Goal: Navigation & Orientation: Find specific page/section

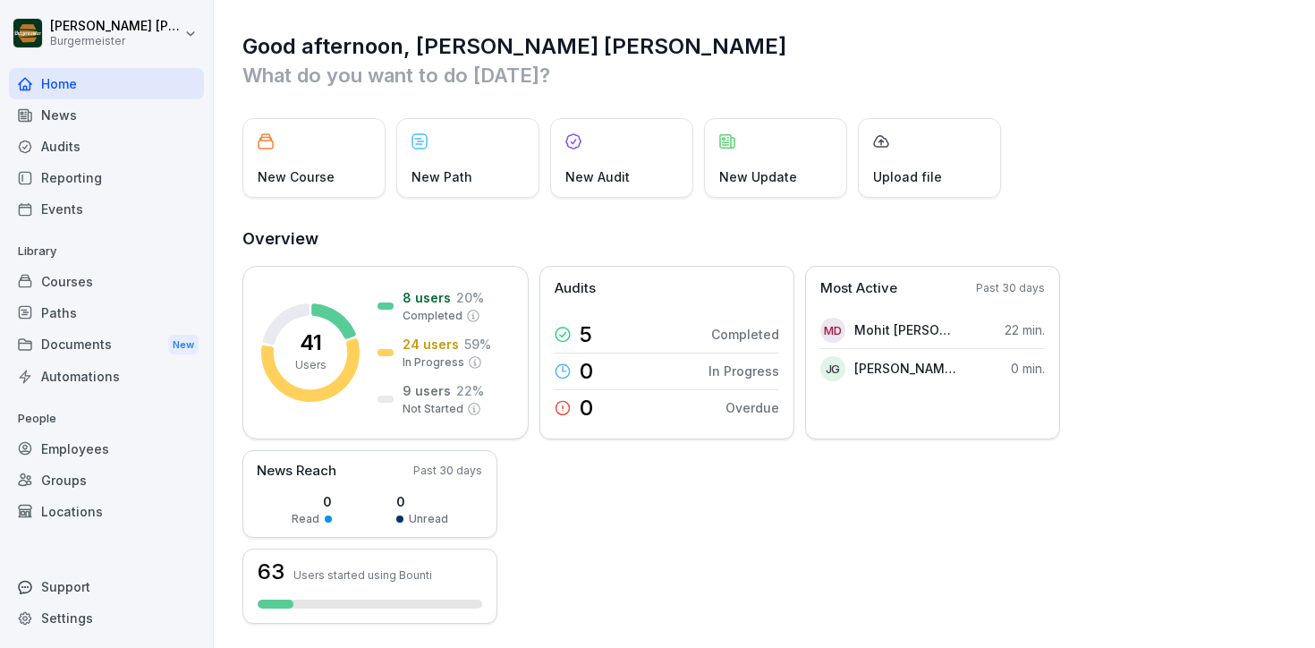
click at [40, 143] on div "Audits" at bounding box center [106, 146] width 195 height 31
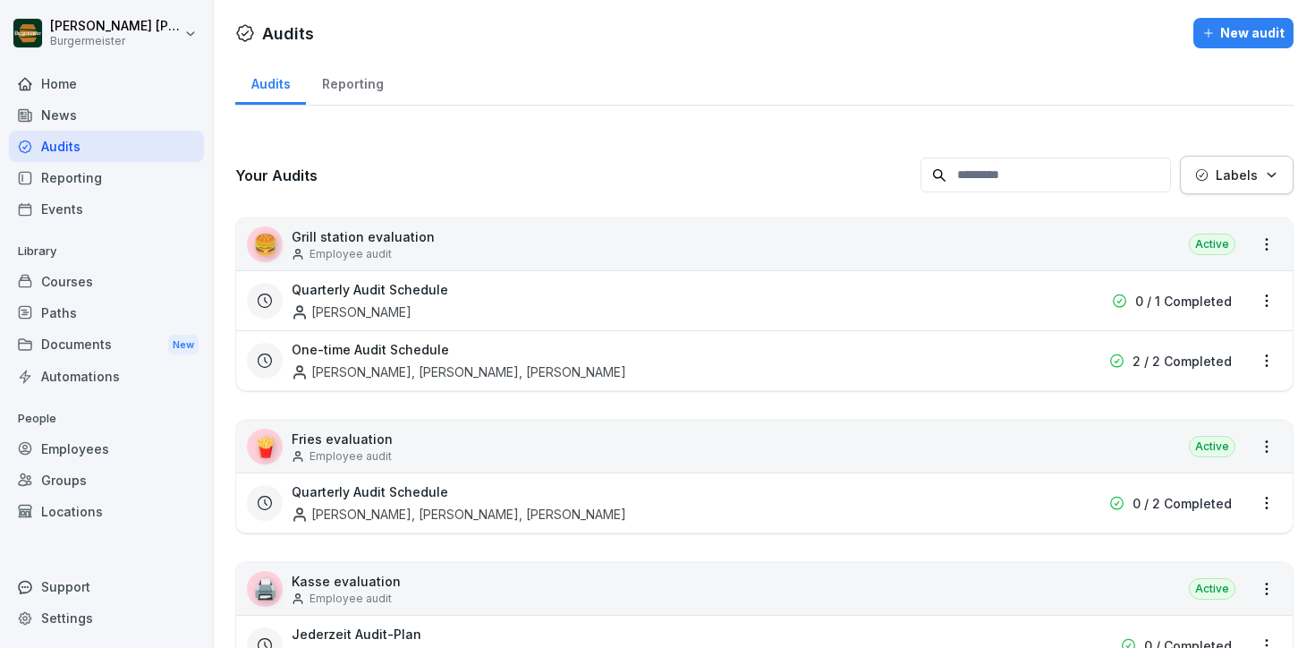
click at [343, 76] on div "Reporting" at bounding box center [352, 82] width 93 height 46
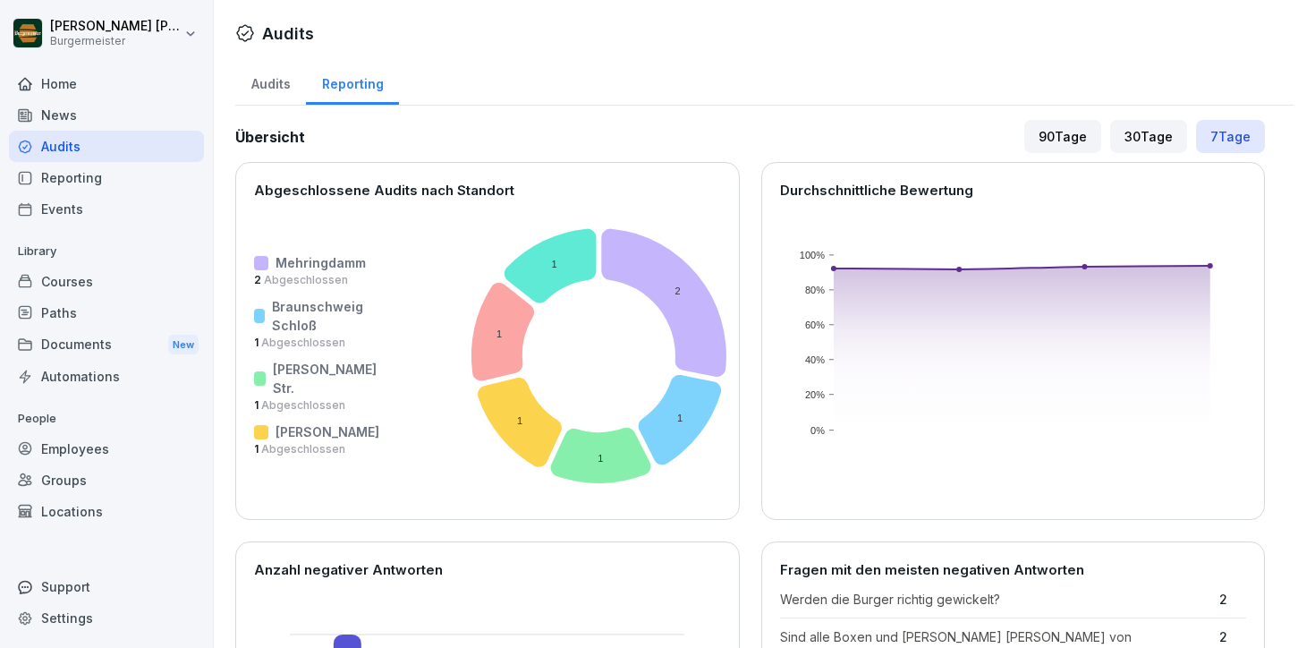
click at [75, 177] on div "Reporting" at bounding box center [106, 177] width 195 height 31
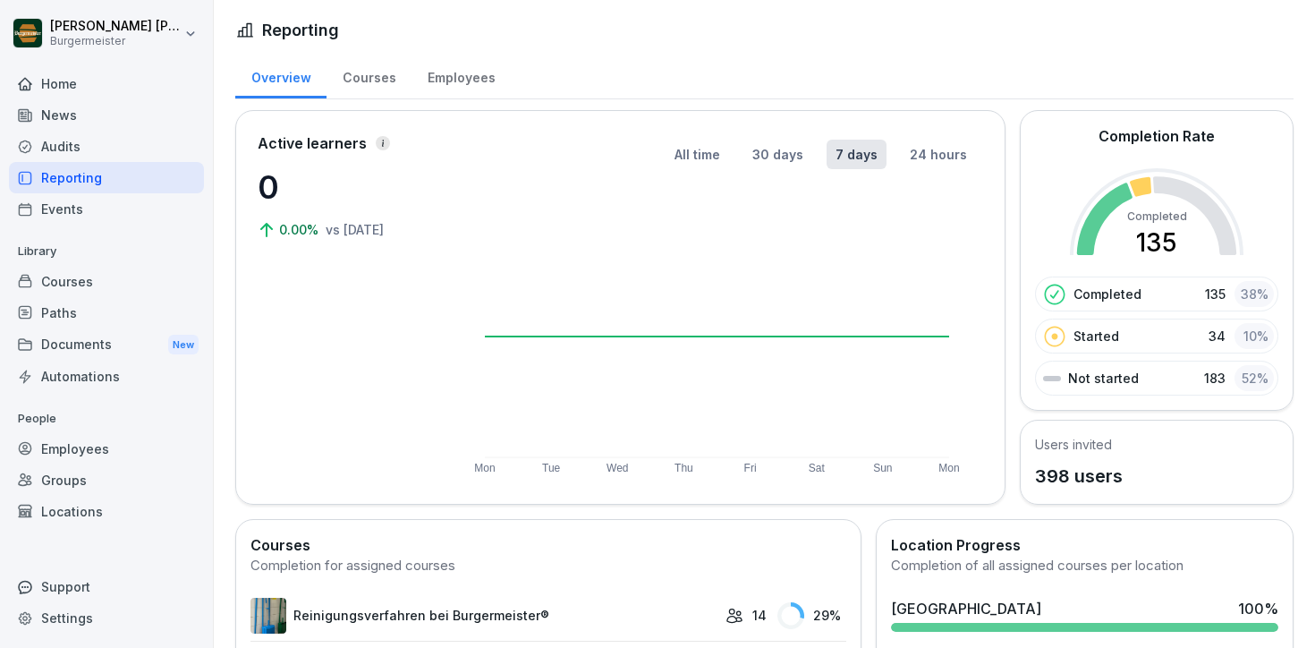
click at [140, 154] on div "Audits" at bounding box center [106, 146] width 195 height 31
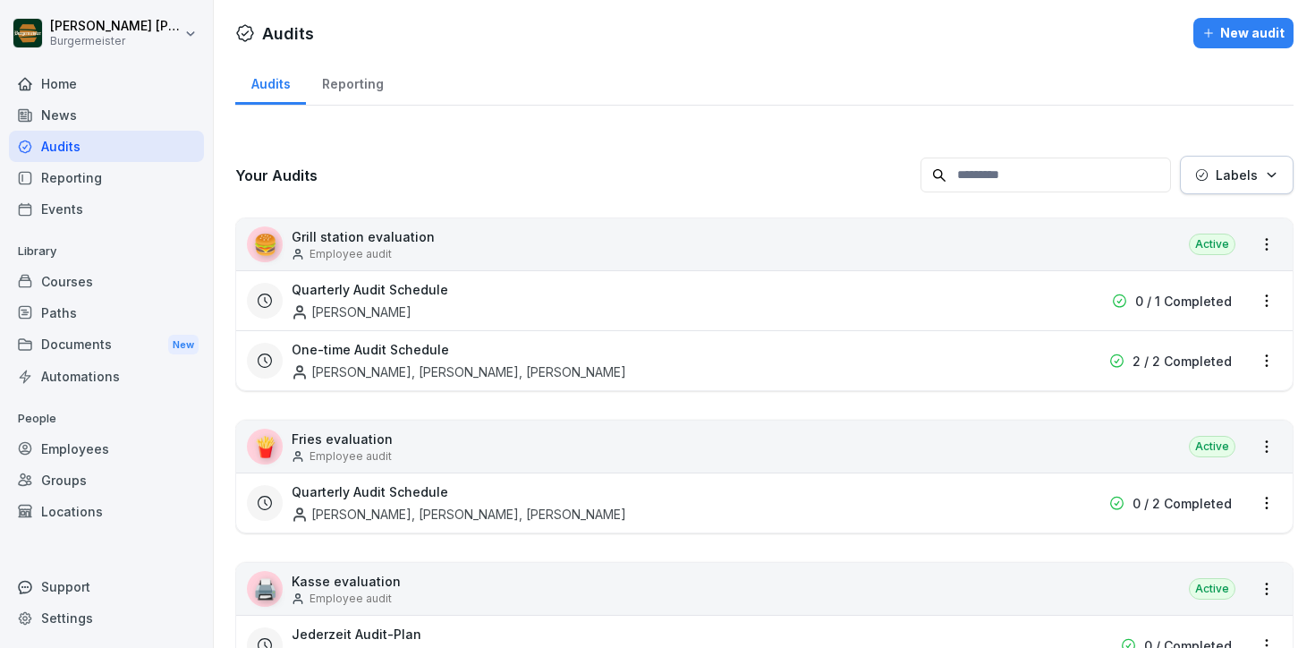
click at [805, 41] on div at bounding box center [753, 33] width 865 height 30
